Goal: Obtain resource: Obtain resource

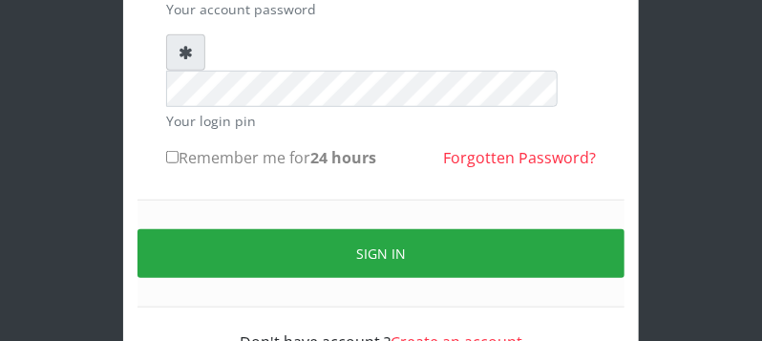
scroll to position [224, 0]
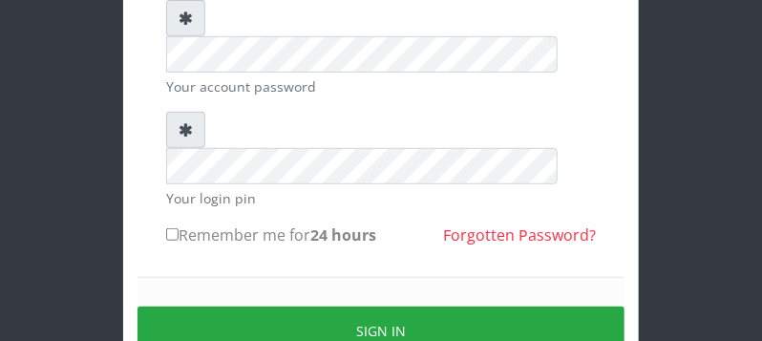
click at [172, 228] on input "Remember me for 24 hours" at bounding box center [172, 234] width 12 height 12
checkbox input "true"
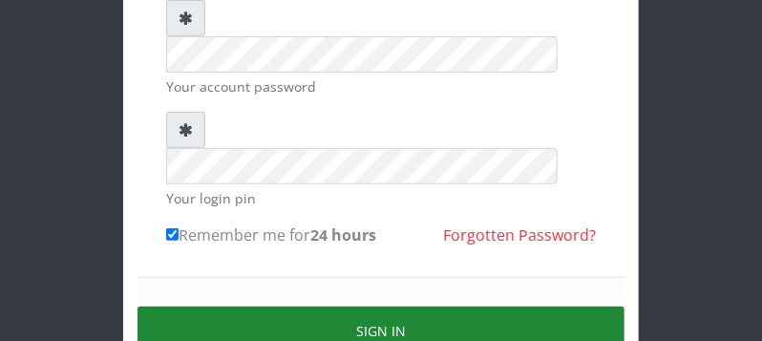
click at [321, 306] on button "Sign in" at bounding box center [380, 330] width 487 height 49
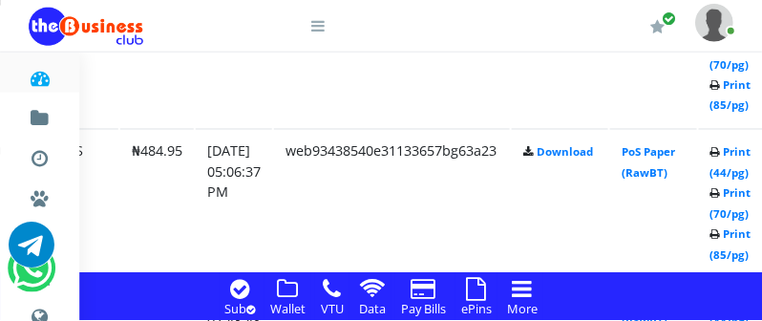
scroll to position [2771, 275]
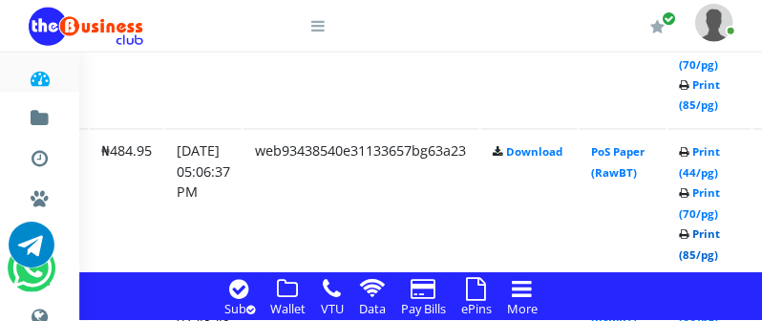
click at [721, 257] on link "Print (85/pg)" at bounding box center [699, 244] width 41 height 35
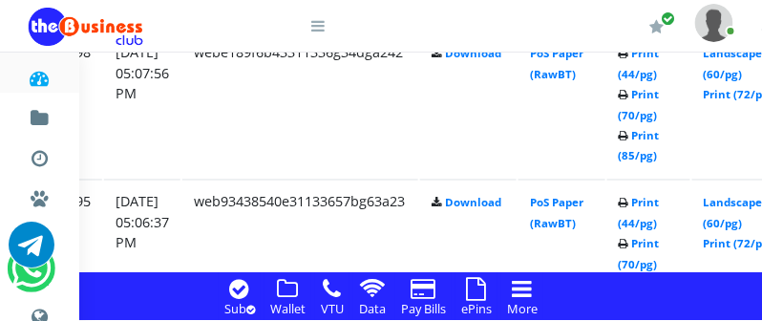
scroll to position [2670, 336]
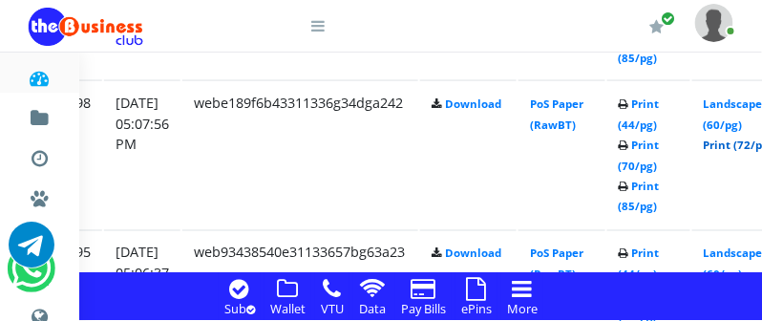
click at [744, 145] on link "Print (72/pg)" at bounding box center [738, 144] width 70 height 14
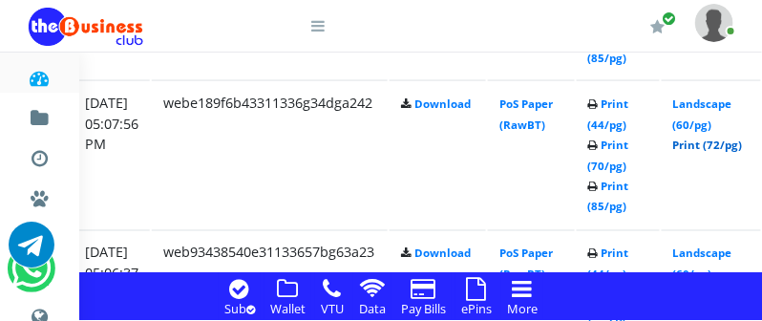
click at [723, 143] on link "Print (72/pg)" at bounding box center [708, 144] width 70 height 14
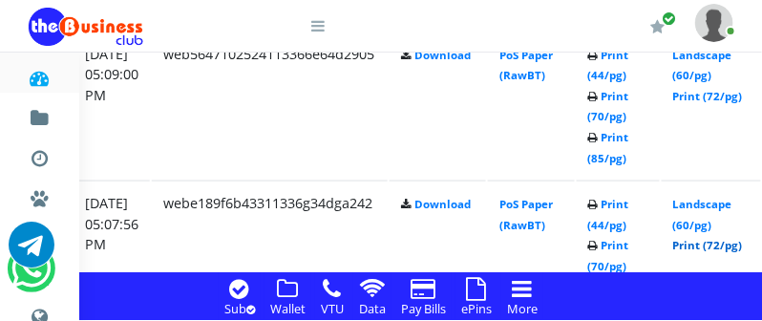
scroll to position [2519, 366]
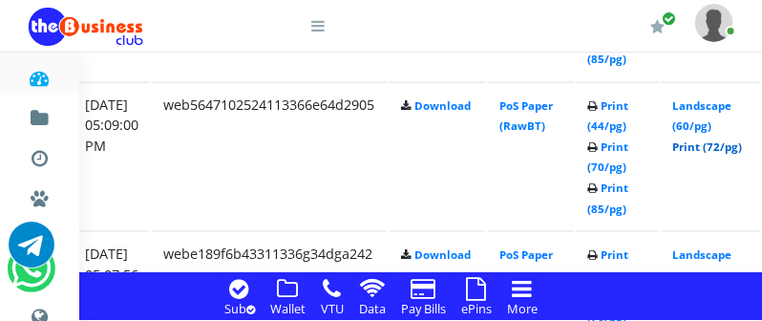
click at [739, 149] on link "Print (72/pg)" at bounding box center [708, 146] width 70 height 14
click at [724, 147] on link "Print (72/pg)" at bounding box center [708, 146] width 70 height 14
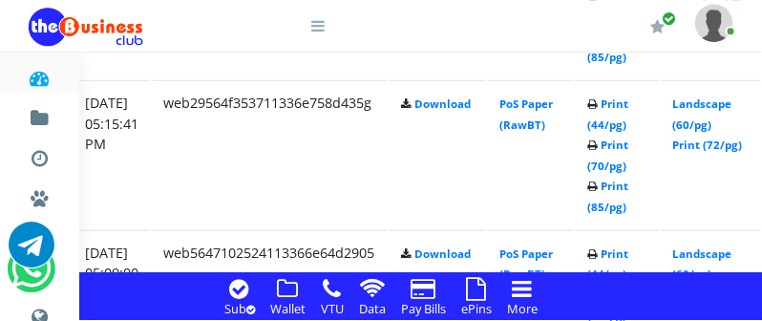
scroll to position [2368, 366]
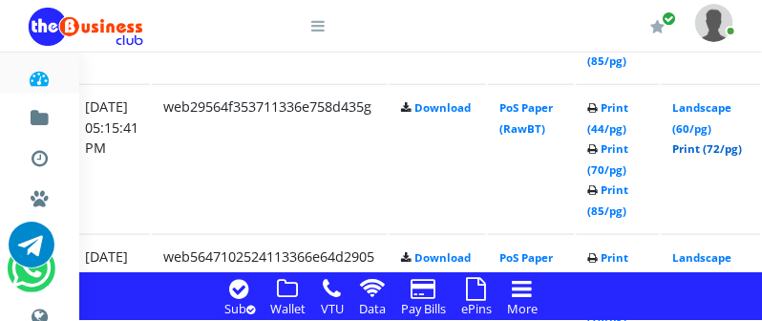
click at [724, 147] on link "Print (72/pg)" at bounding box center [708, 148] width 70 height 14
click at [739, 151] on link "Print (72/pg)" at bounding box center [708, 148] width 70 height 14
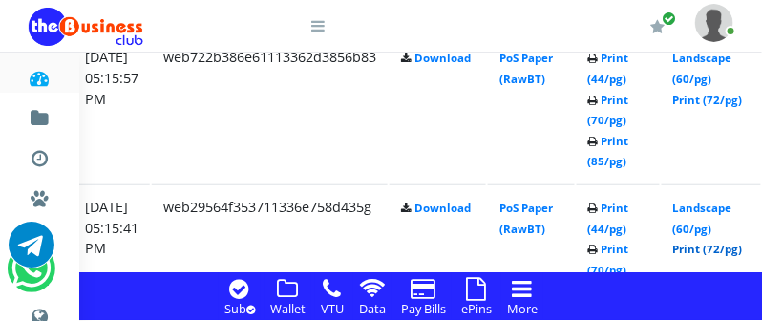
scroll to position [2217, 366]
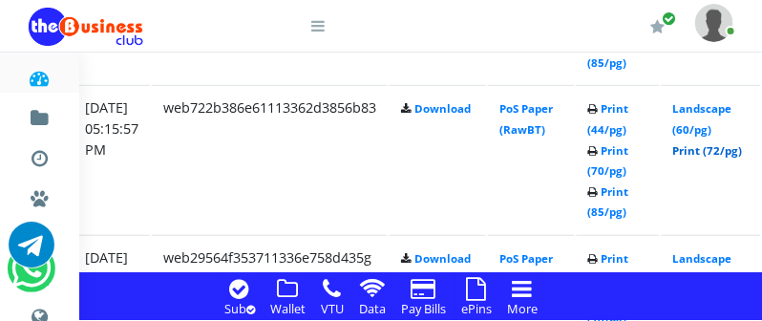
click at [736, 149] on link "Print (72/pg)" at bounding box center [708, 150] width 70 height 14
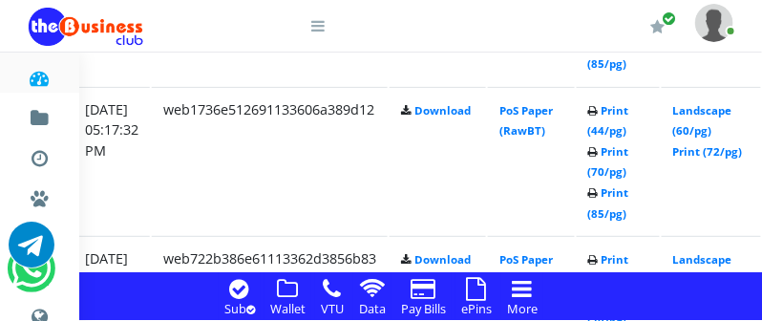
scroll to position [2016, 366]
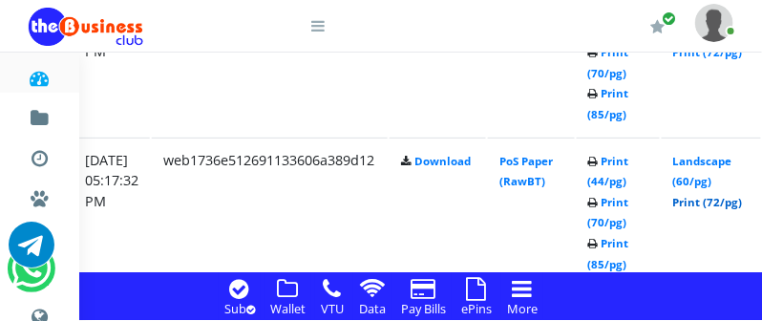
click at [724, 200] on link "Print (72/pg)" at bounding box center [708, 202] width 70 height 14
click at [720, 204] on link "Print (72/pg)" at bounding box center [708, 202] width 70 height 14
click at [728, 202] on link "Print (72/pg)" at bounding box center [708, 202] width 70 height 14
click at [728, 203] on link "Print (72/pg)" at bounding box center [708, 202] width 70 height 14
click at [737, 204] on link "Print (72/pg)" at bounding box center [708, 202] width 70 height 14
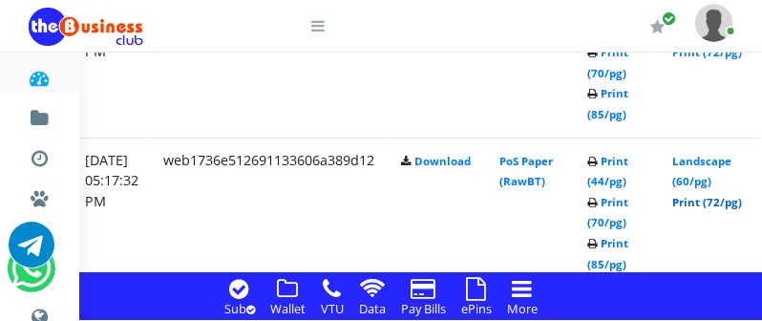
click at [717, 201] on link "Print (72/pg)" at bounding box center [708, 202] width 70 height 14
click at [732, 200] on link "Print (72/pg)" at bounding box center [708, 202] width 70 height 14
click at [738, 204] on link "Print (72/pg)" at bounding box center [708, 202] width 70 height 14
click at [735, 203] on link "Print (72/pg)" at bounding box center [708, 202] width 70 height 14
click at [742, 204] on link "Print (72/pg)" at bounding box center [708, 202] width 70 height 14
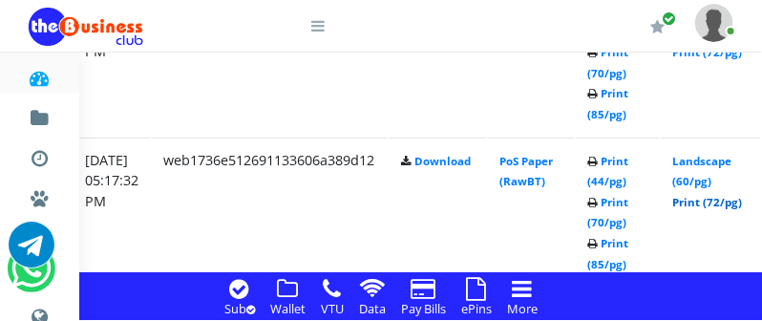
click at [720, 203] on link "Print (72/pg)" at bounding box center [708, 202] width 70 height 14
click at [713, 204] on link "Print (72/pg)" at bounding box center [708, 202] width 70 height 14
click at [742, 203] on link "Print (72/pg)" at bounding box center [708, 202] width 70 height 14
click at [742, 202] on link "Print (72/pg)" at bounding box center [708, 202] width 70 height 14
click at [723, 200] on link "Print (72/pg)" at bounding box center [708, 202] width 70 height 14
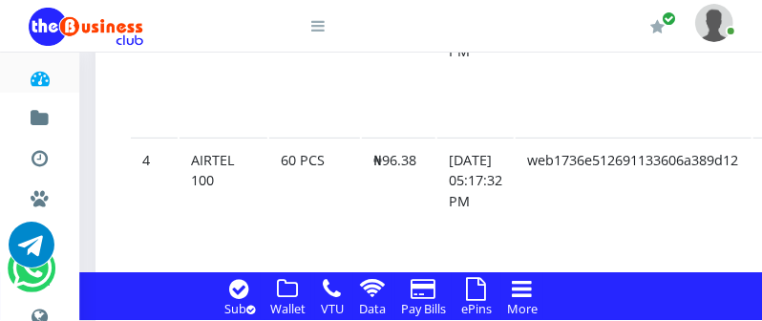
scroll to position [2016, 0]
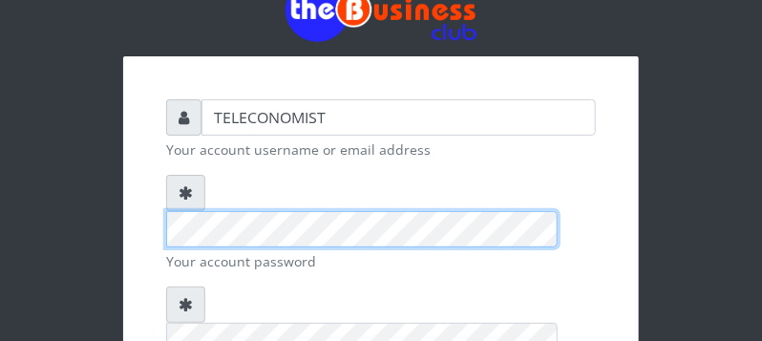
scroll to position [302, 0]
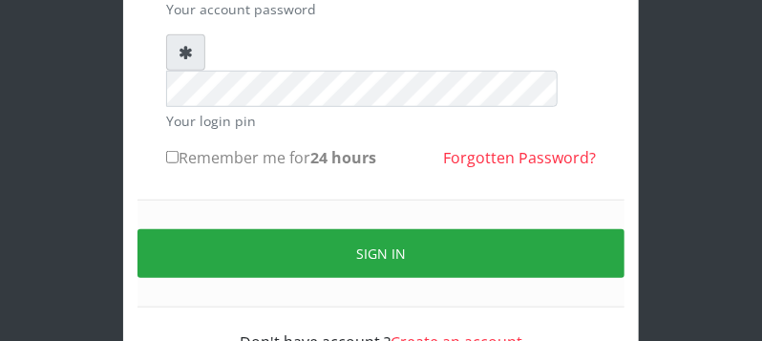
click at [171, 151] on input "Remember me for 24 hours" at bounding box center [172, 157] width 12 height 12
checkbox input "true"
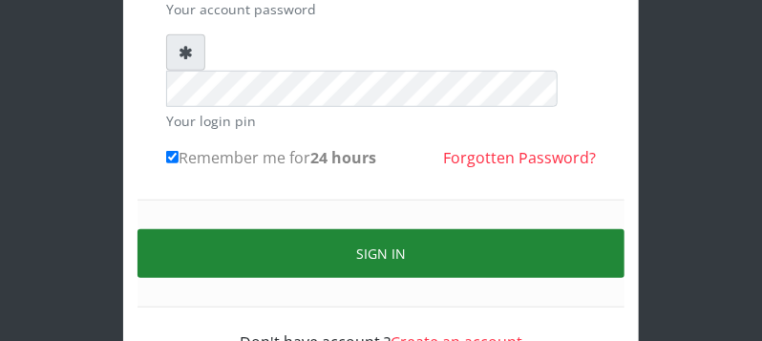
click at [176, 229] on button "Sign in" at bounding box center [380, 253] width 487 height 49
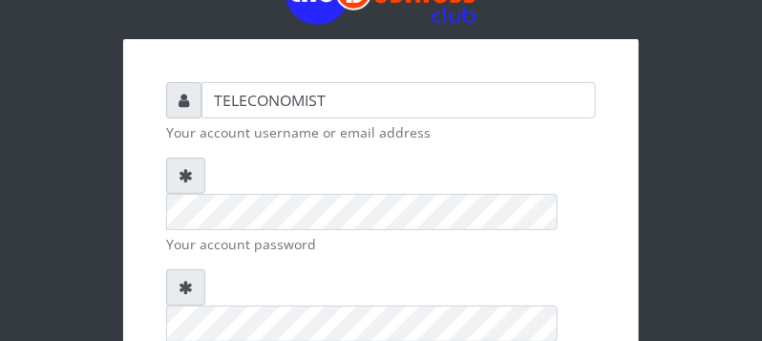
scroll to position [0, 0]
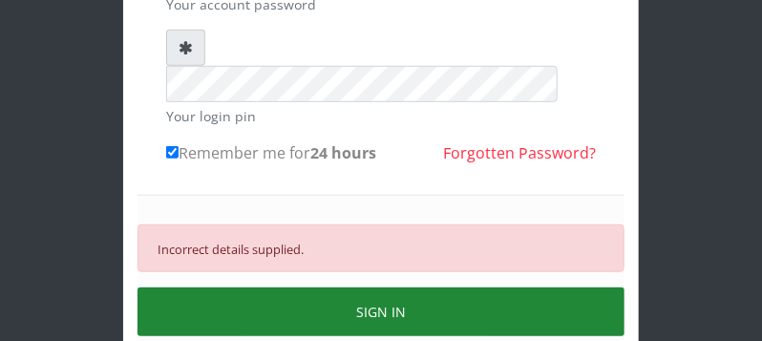
click at [540, 287] on button "SIGN IN" at bounding box center [380, 311] width 487 height 49
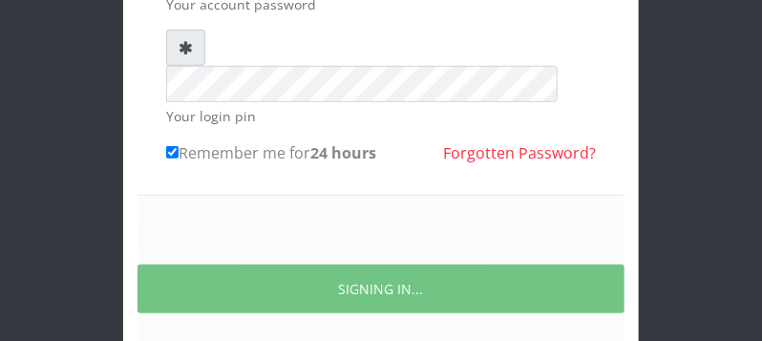
scroll to position [302, 0]
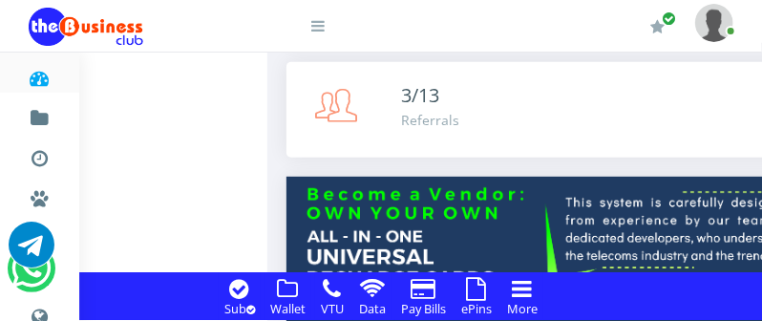
scroll to position [201, 0]
click at [475, 288] on icon at bounding box center [477, 288] width 20 height 23
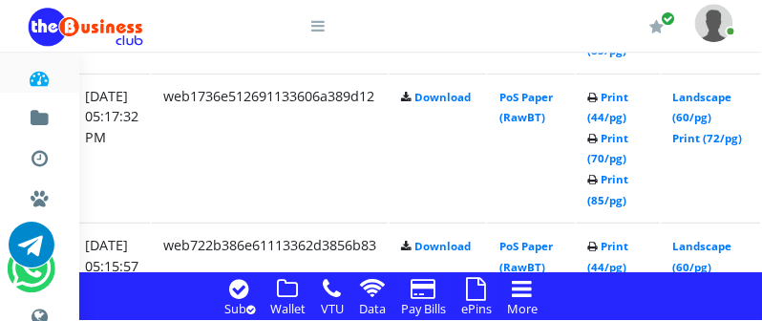
scroll to position [2029, 366]
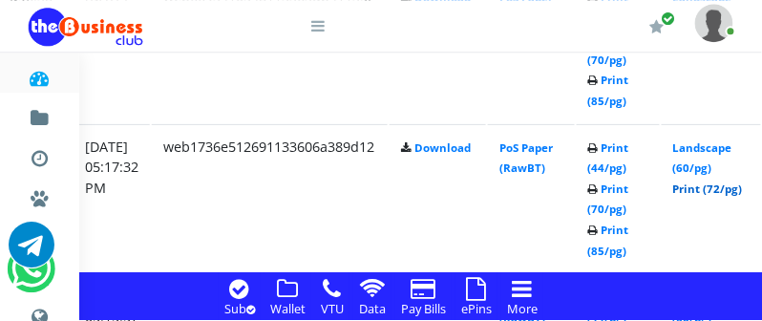
click at [711, 185] on link "Print (72/pg)" at bounding box center [708, 188] width 70 height 14
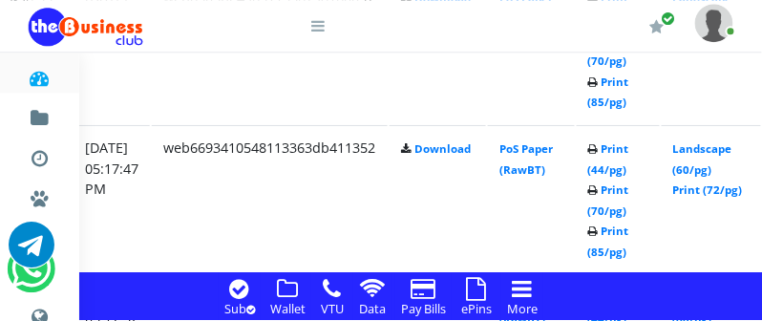
scroll to position [1828, 366]
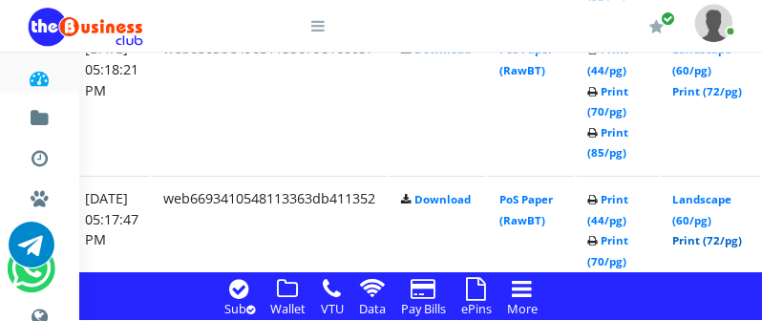
click at [716, 238] on link "Print (72/pg)" at bounding box center [708, 240] width 70 height 14
click at [726, 240] on link "Print (72/pg)" at bounding box center [708, 240] width 70 height 14
click at [740, 239] on link "Print (72/pg)" at bounding box center [708, 240] width 70 height 14
click at [742, 244] on link "Print (72/pg)" at bounding box center [708, 240] width 70 height 14
click at [740, 241] on link "Print (72/pg)" at bounding box center [708, 240] width 70 height 14
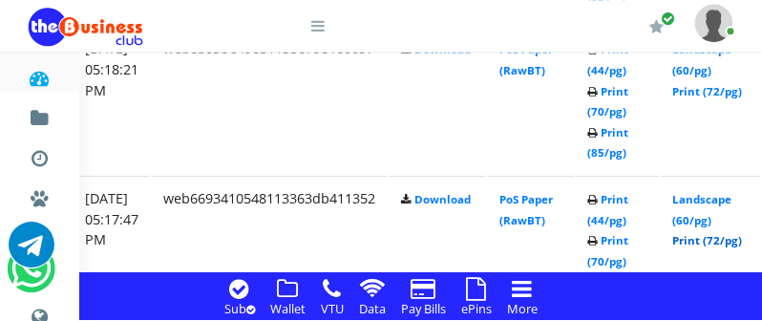
click at [719, 239] on link "Print (72/pg)" at bounding box center [708, 240] width 70 height 14
click at [726, 241] on link "Print (72/pg)" at bounding box center [708, 240] width 70 height 14
click at [742, 239] on link "Print (72/pg)" at bounding box center [708, 240] width 70 height 14
click at [742, 241] on link "Print (72/pg)" at bounding box center [708, 240] width 70 height 14
click at [742, 239] on link "Print (72/pg)" at bounding box center [708, 240] width 70 height 14
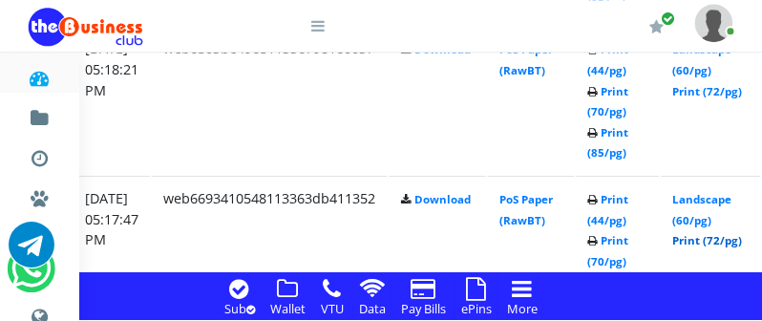
click at [742, 240] on link "Print (72/pg)" at bounding box center [708, 240] width 70 height 14
click at [742, 242] on link "Print (72/pg)" at bounding box center [708, 240] width 70 height 14
click at [719, 239] on link "Print (72/pg)" at bounding box center [708, 240] width 70 height 14
